Goal: Find specific page/section: Find specific page/section

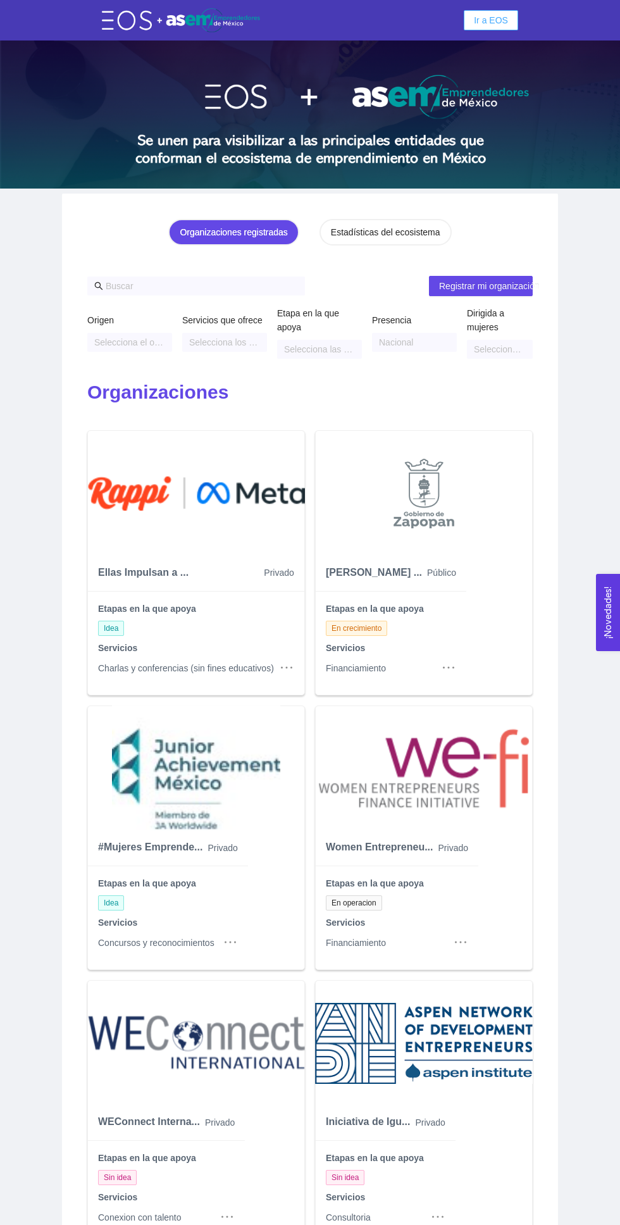
click at [498, 10] on button "Ir a EOS" at bounding box center [491, 20] width 54 height 20
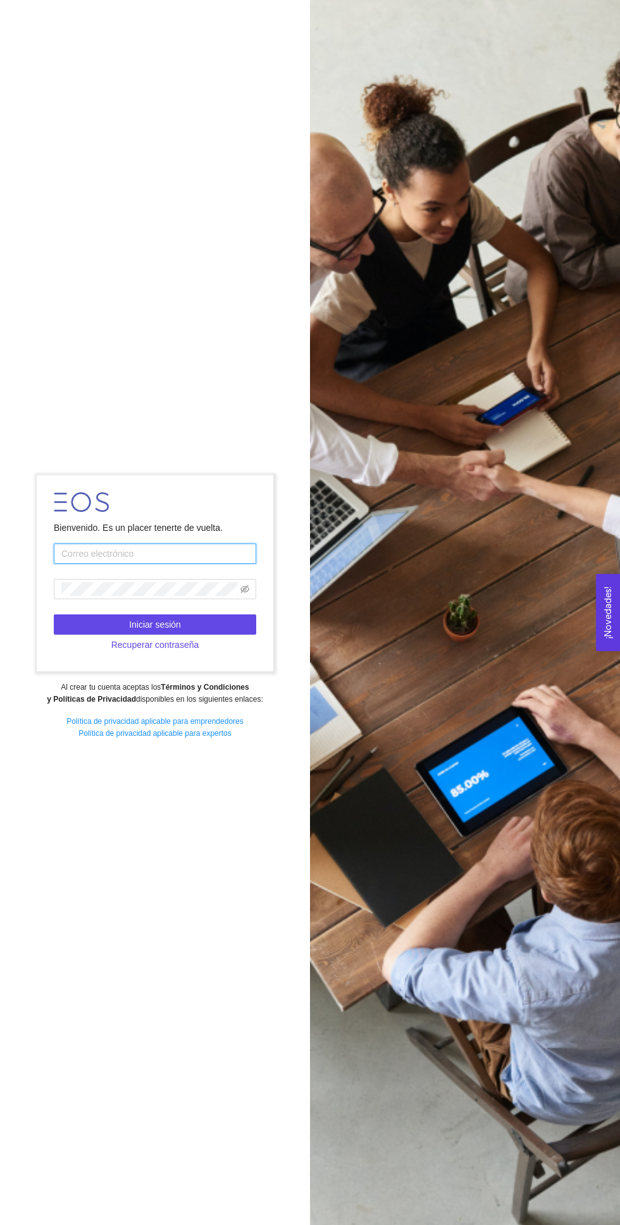
click at [144, 564] on input "text" at bounding box center [155, 554] width 203 height 20
type input "[EMAIL_ADDRESS][DOMAIN_NAME]"
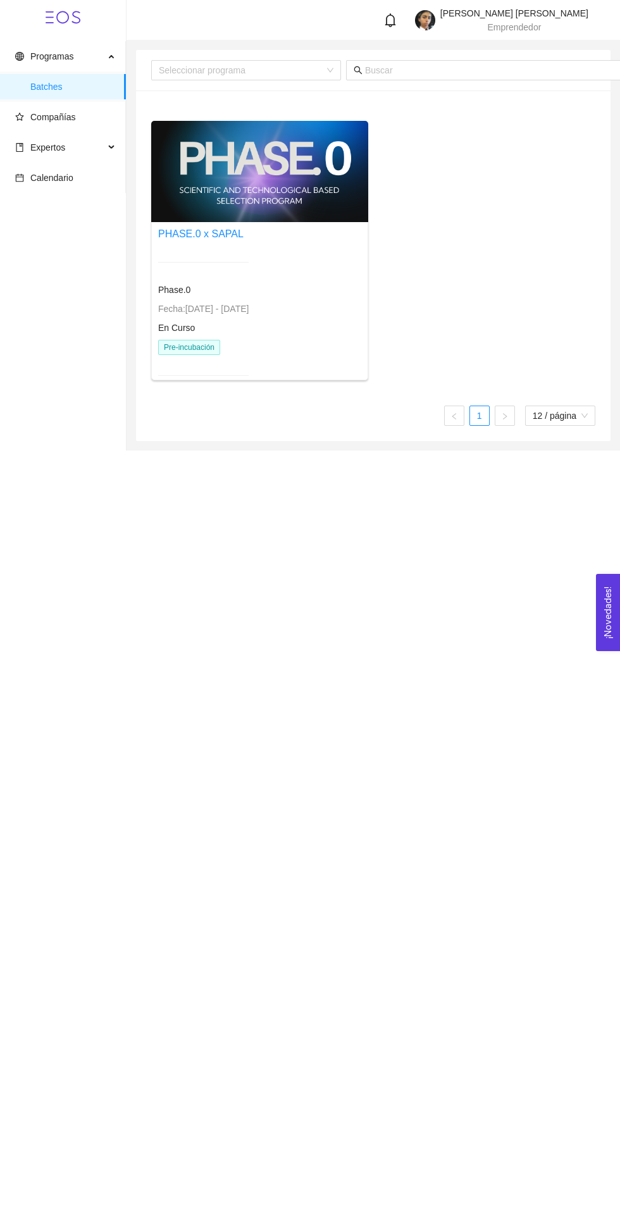
click at [475, 9] on div "[PERSON_NAME] [PERSON_NAME] Emprendedor" at bounding box center [501, 20] width 173 height 23
click at [551, 13] on span "[PERSON_NAME] [PERSON_NAME]" at bounding box center [515, 13] width 148 height 10
click at [436, 11] on img at bounding box center [425, 20] width 20 height 20
click at [387, 697] on div "Programas Batches Compañías Expertos Calendario [PERSON_NAME] [PERSON_NAME] Emp…" at bounding box center [310, 612] width 620 height 1225
click at [398, 20] on icon "bell" at bounding box center [391, 20] width 14 height 14
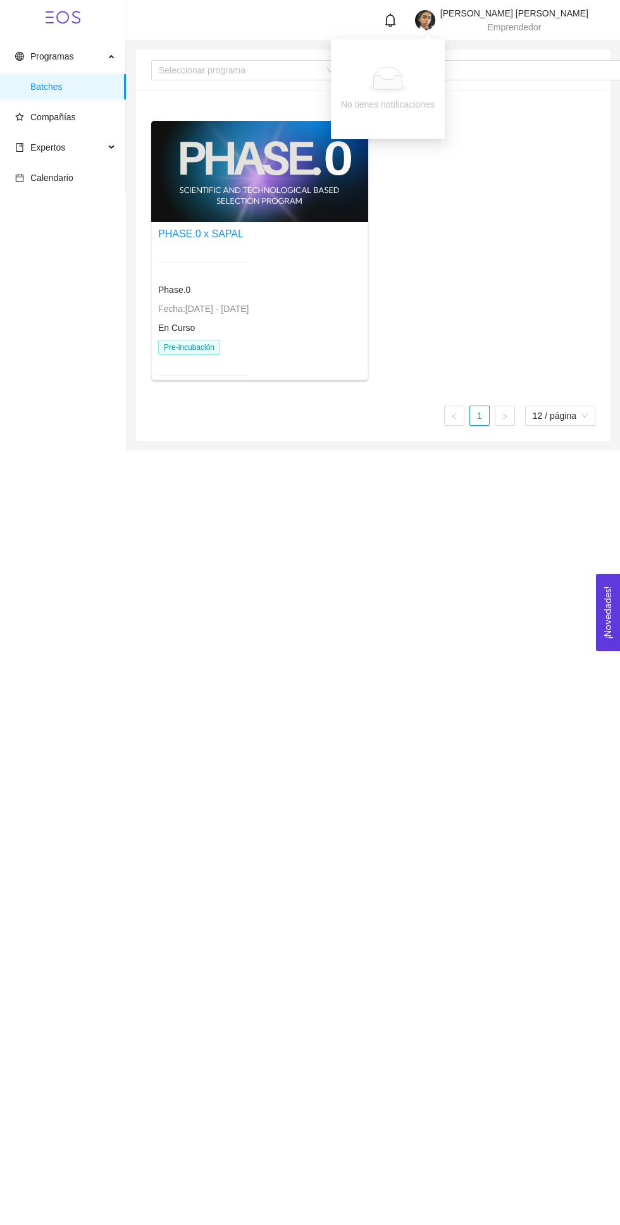
click at [410, 17] on div at bounding box center [393, 20] width 33 height 14
click at [410, 20] on div at bounding box center [393, 20] width 33 height 14
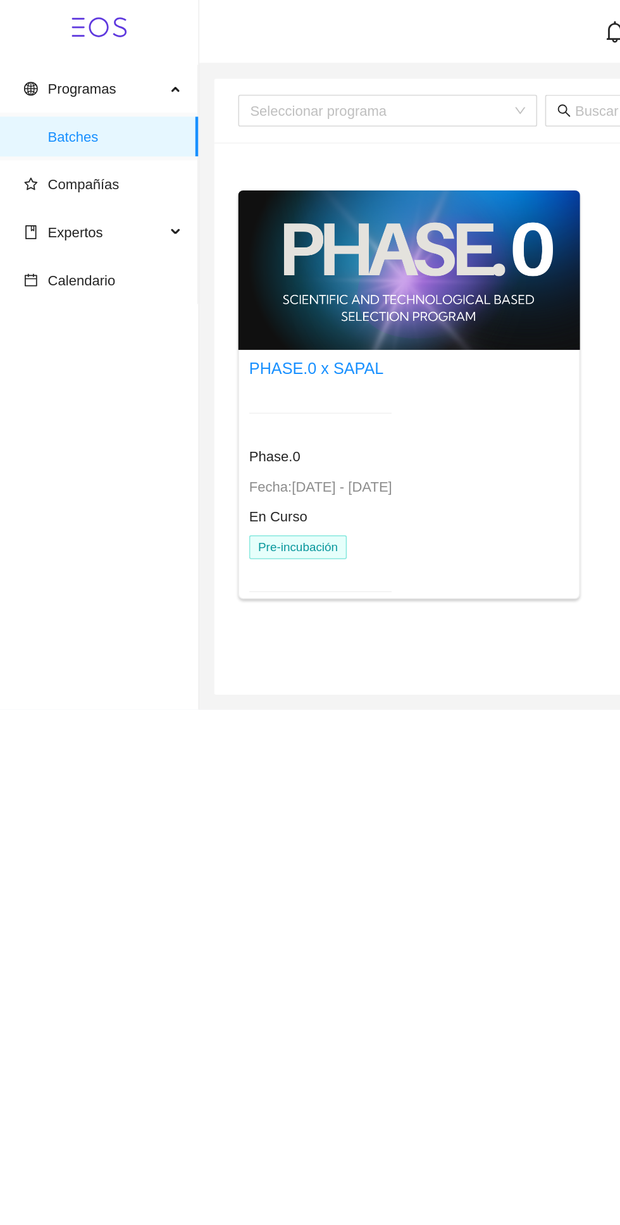
click at [104, 55] on span "Programas" at bounding box center [59, 56] width 89 height 25
click at [83, 111] on span "Compañías" at bounding box center [65, 116] width 101 height 25
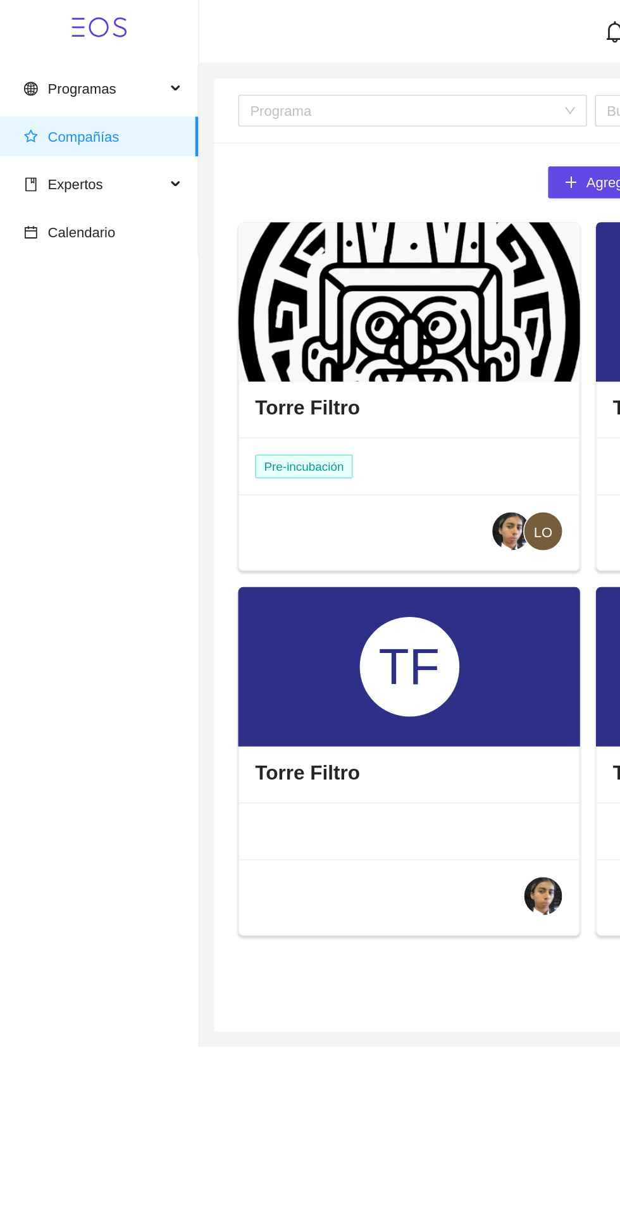
click at [314, 210] on div at bounding box center [259, 191] width 217 height 101
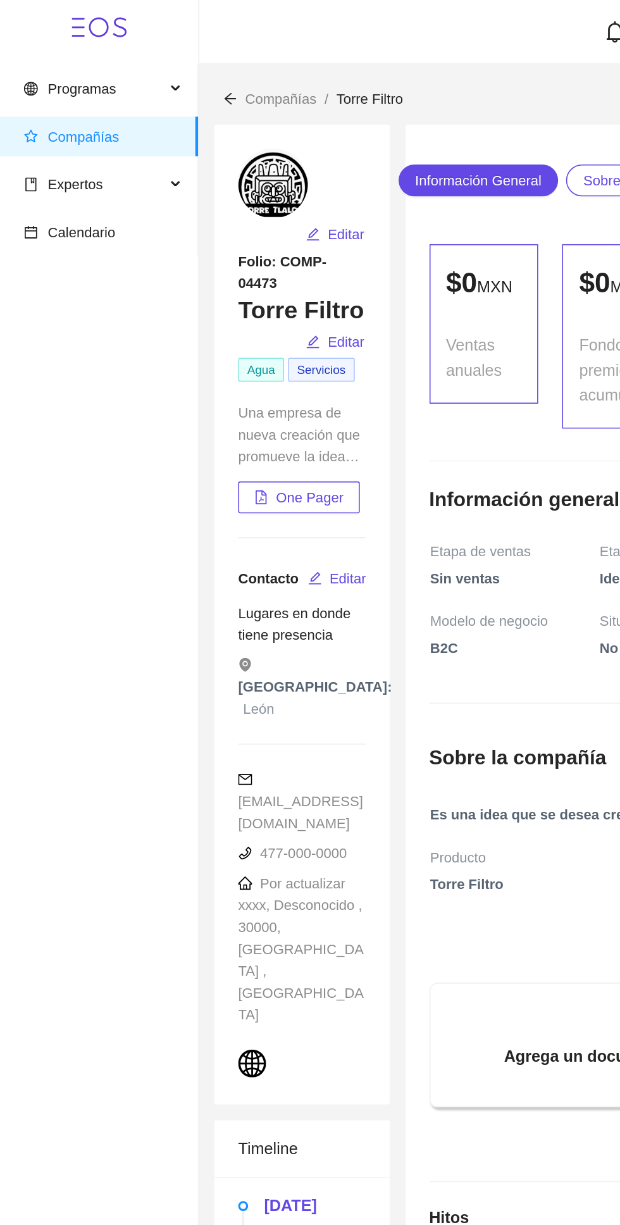
click at [216, 187] on h3 "Torre Filtro" at bounding box center [191, 197] width 81 height 20
